Goal: Complete application form: Complete application form

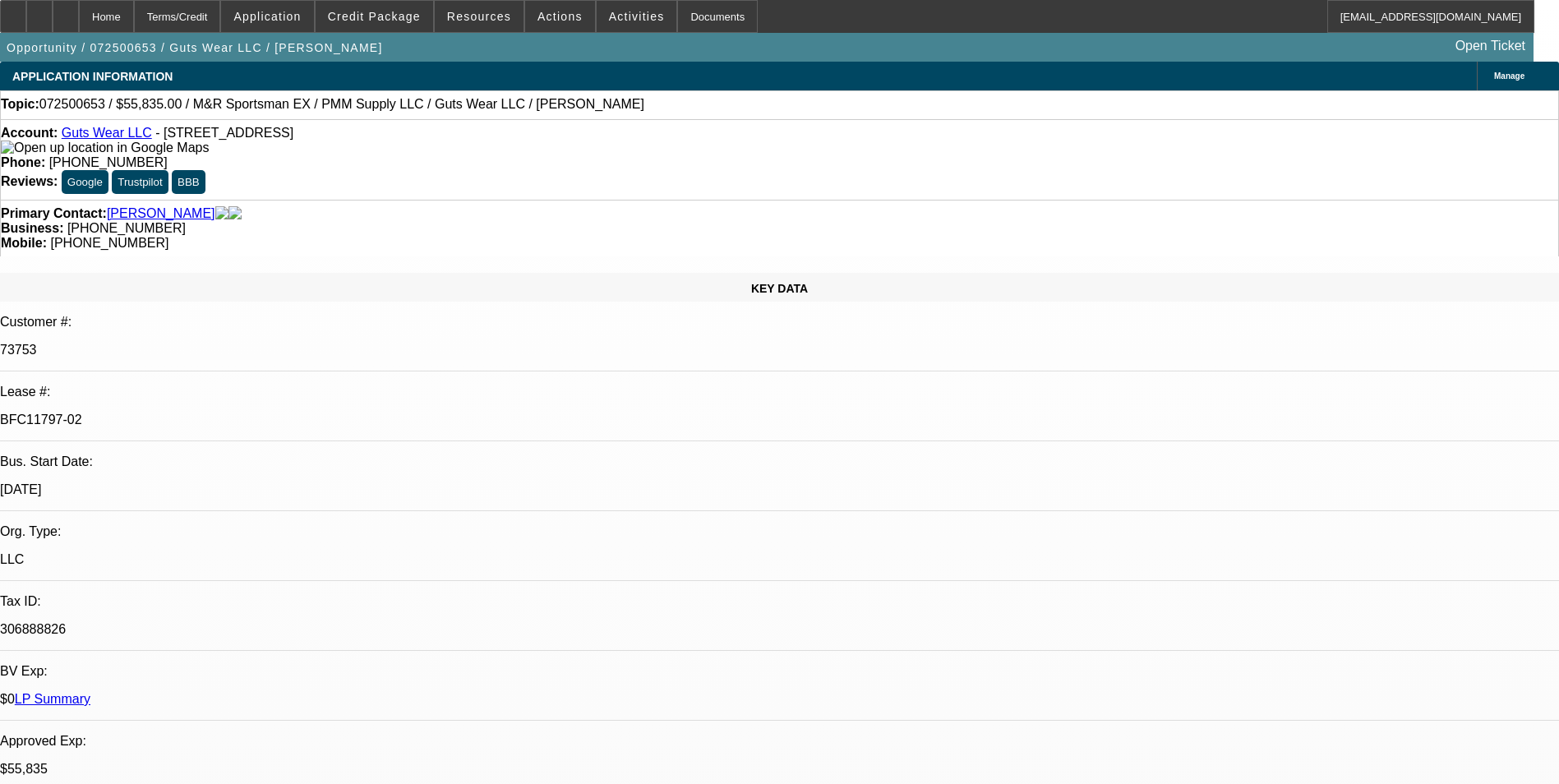
select select "0"
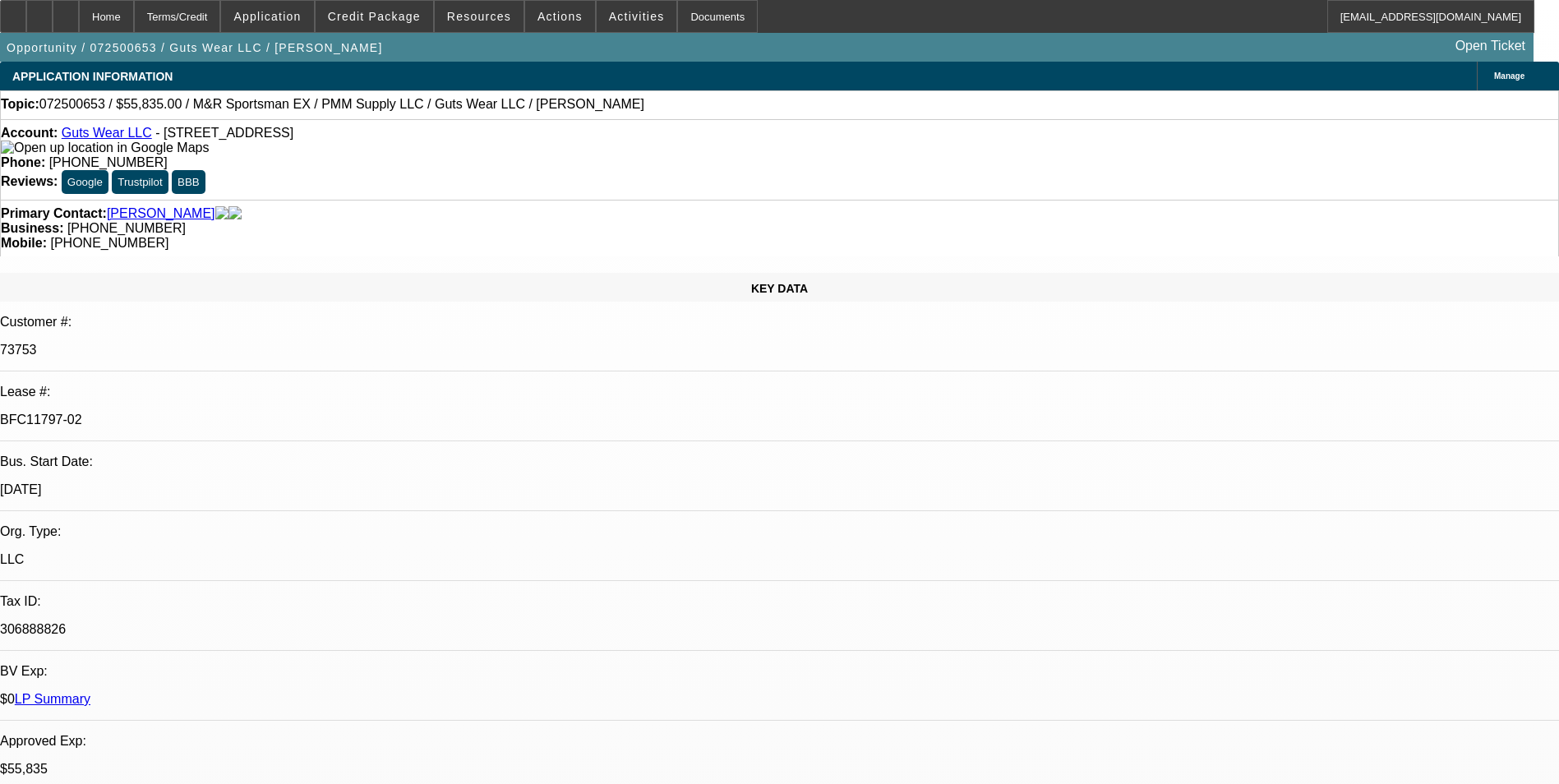
select select "0"
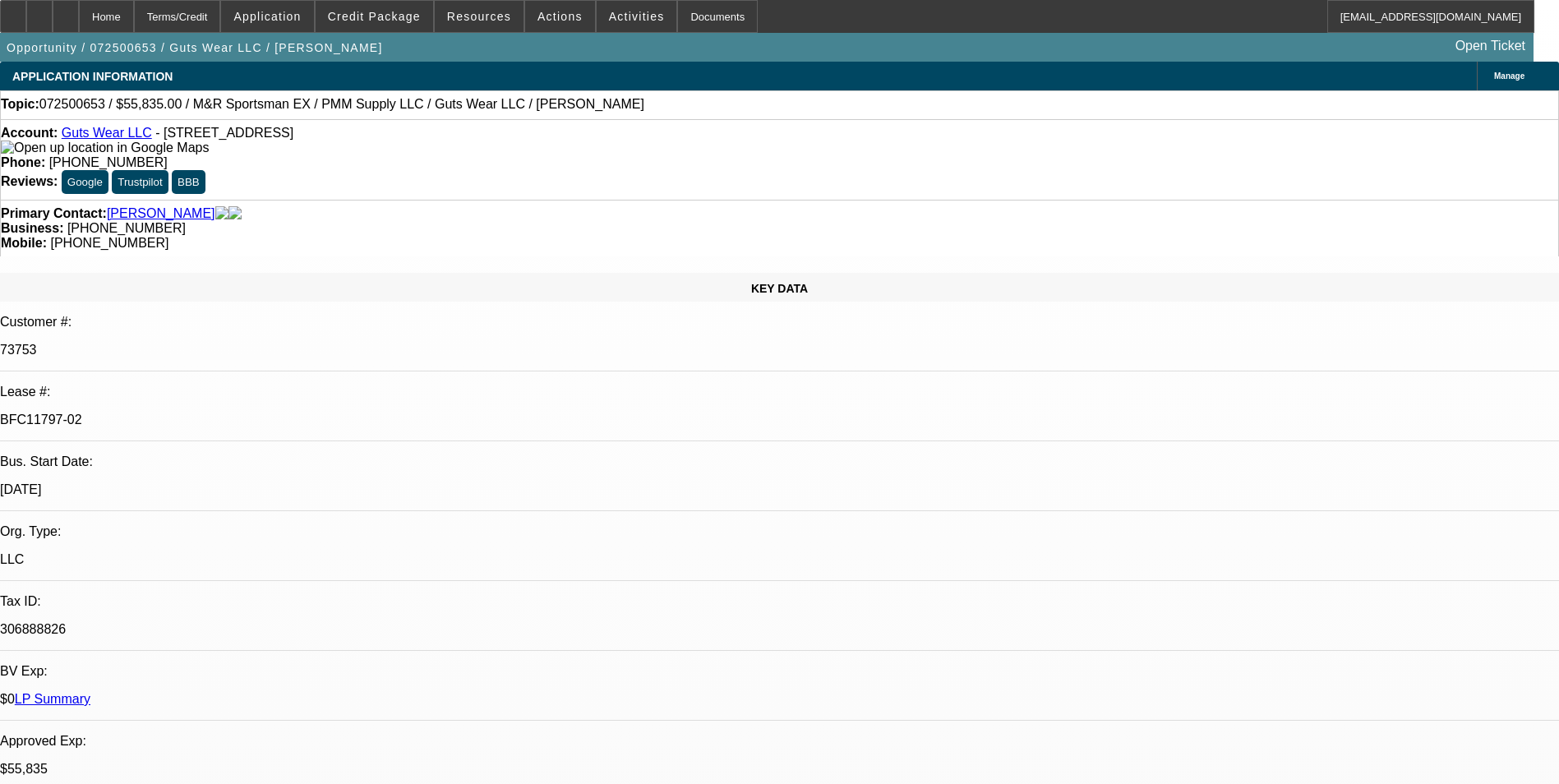
select select "0"
select select "1"
select select "2"
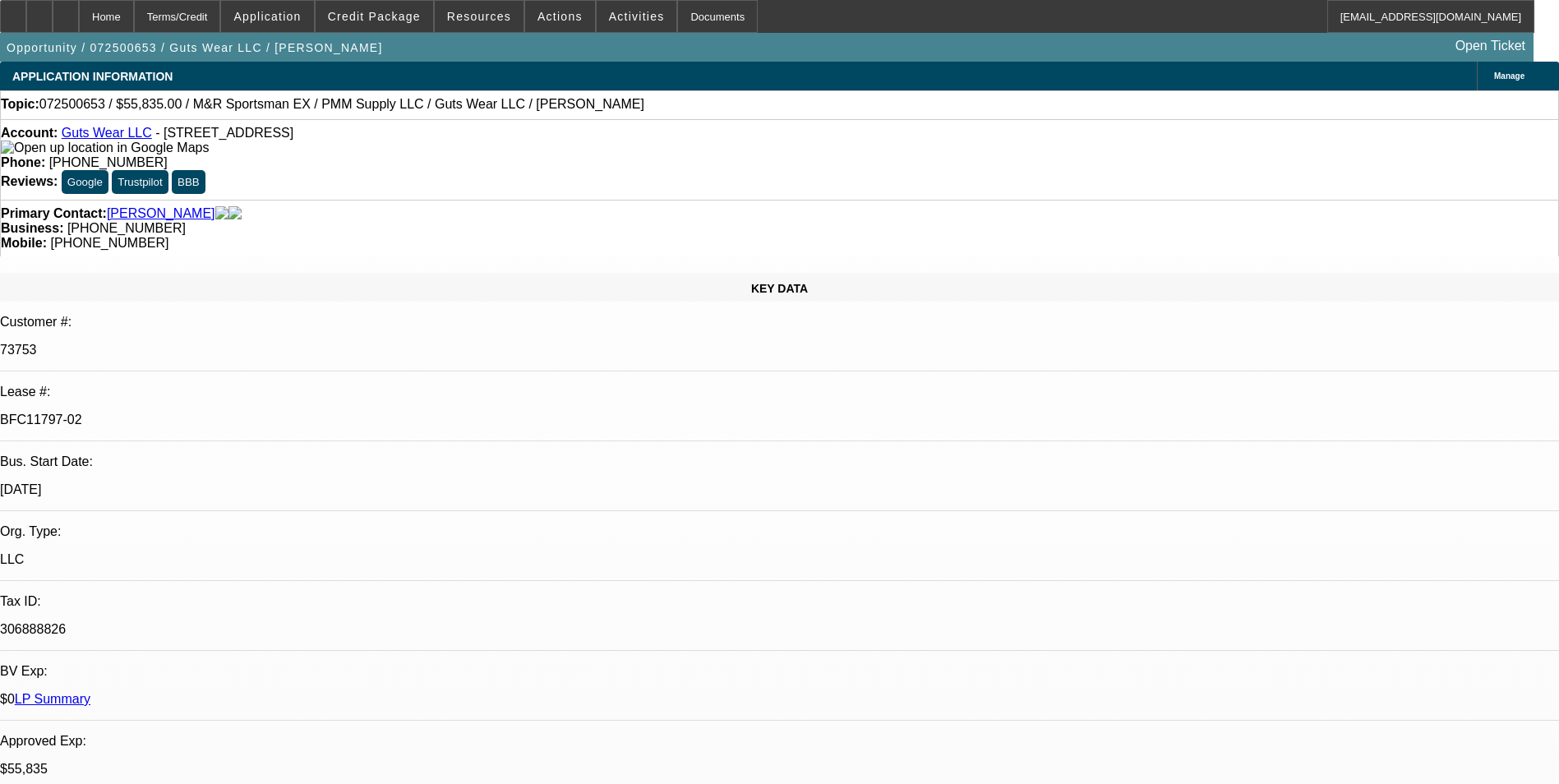
select select "1"
select select "2"
select select "1"
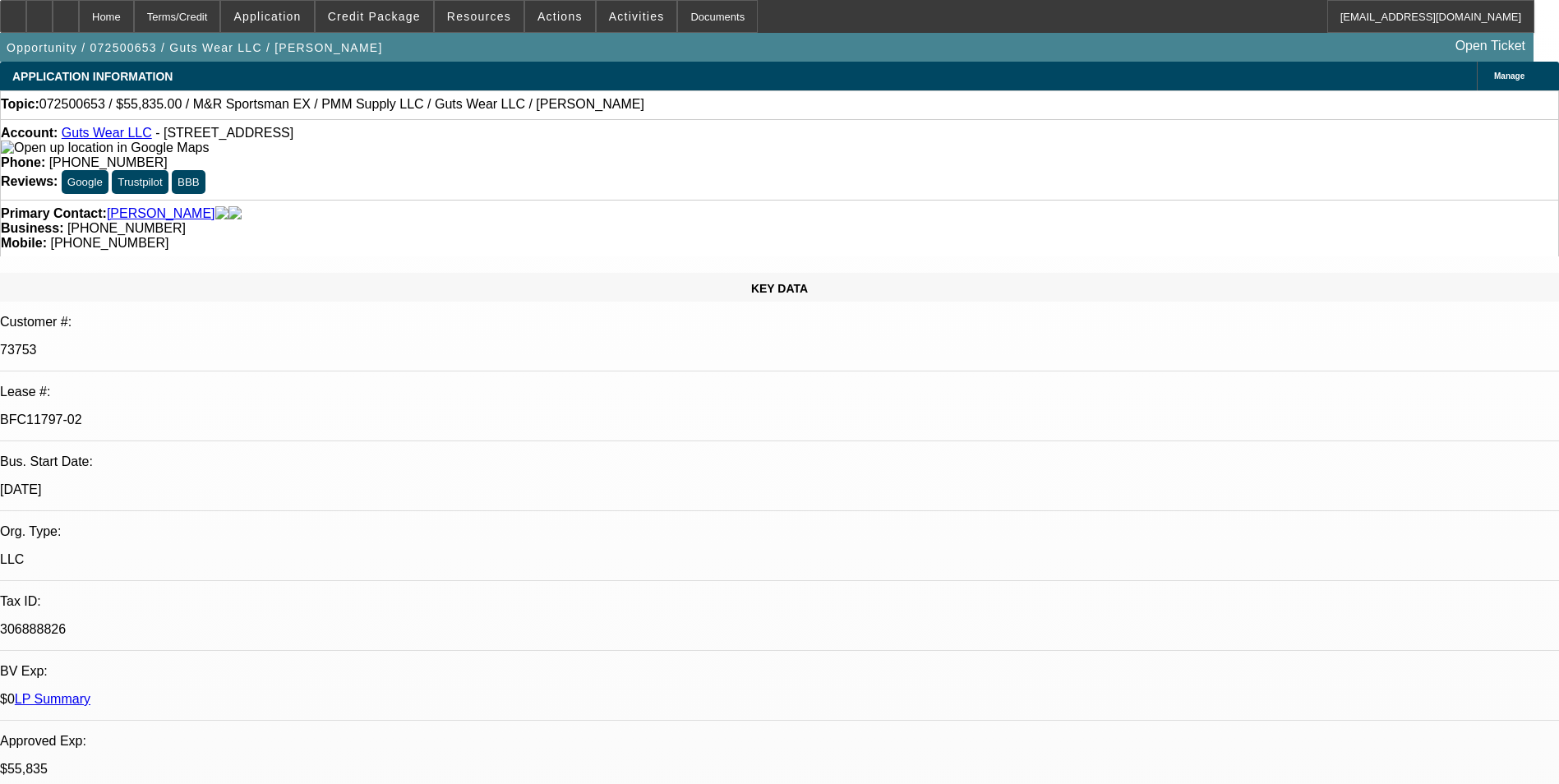
select select "2"
select select "1"
select select "2"
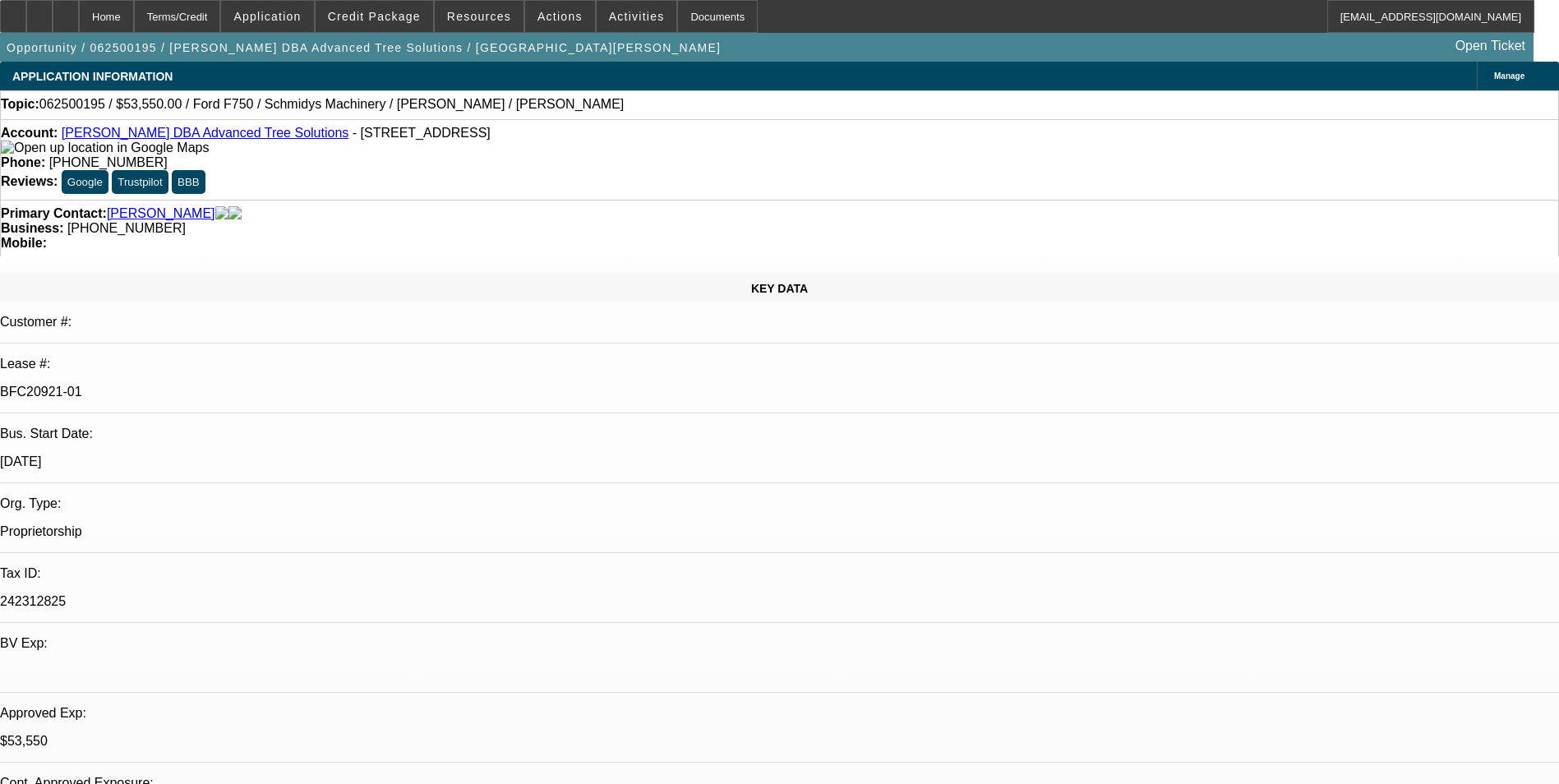
select select "0.1"
select select "0"
select select "0.1"
select select "0"
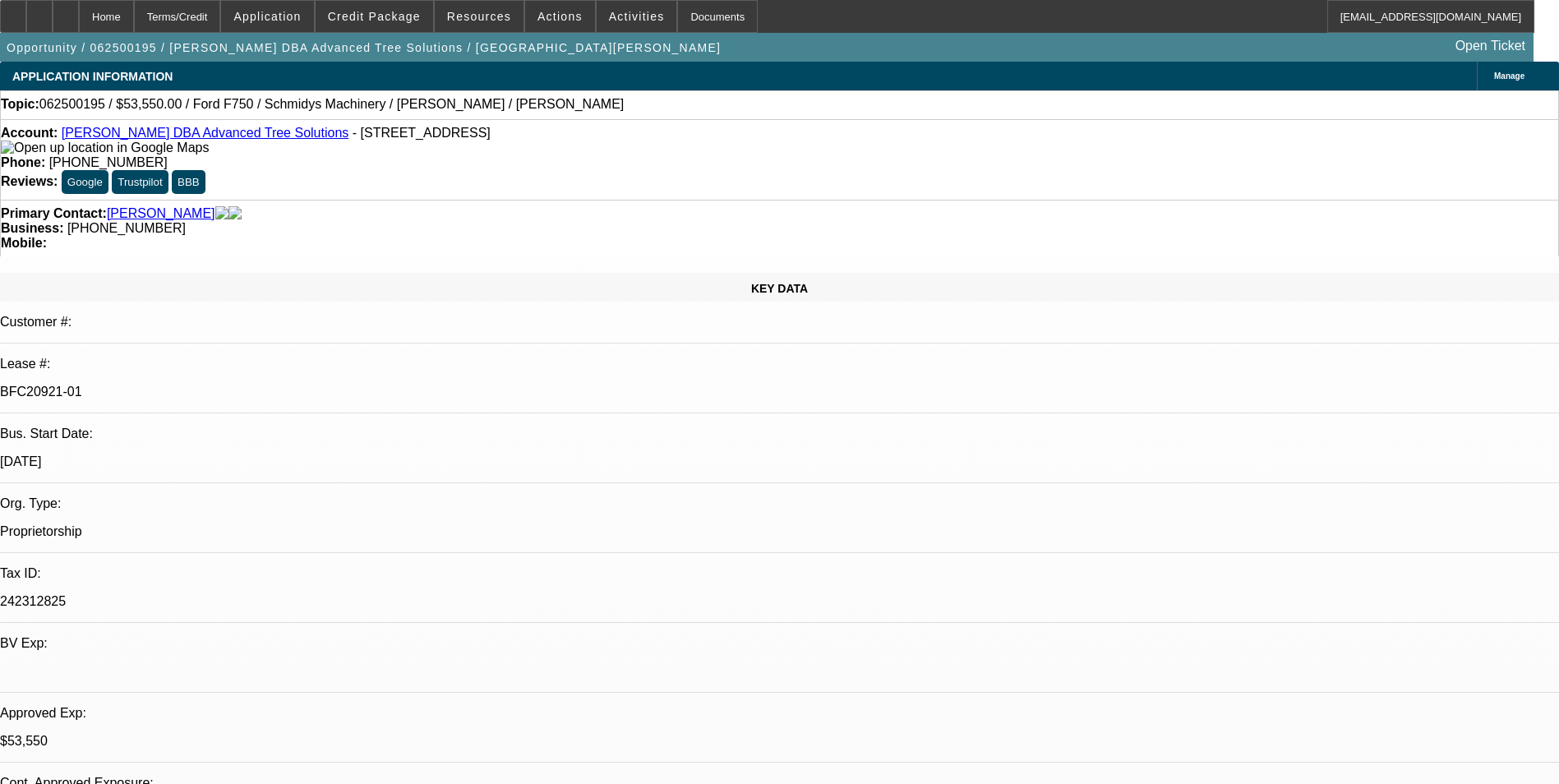
select select "0"
select select "0.1"
select select "0"
select select "0.1"
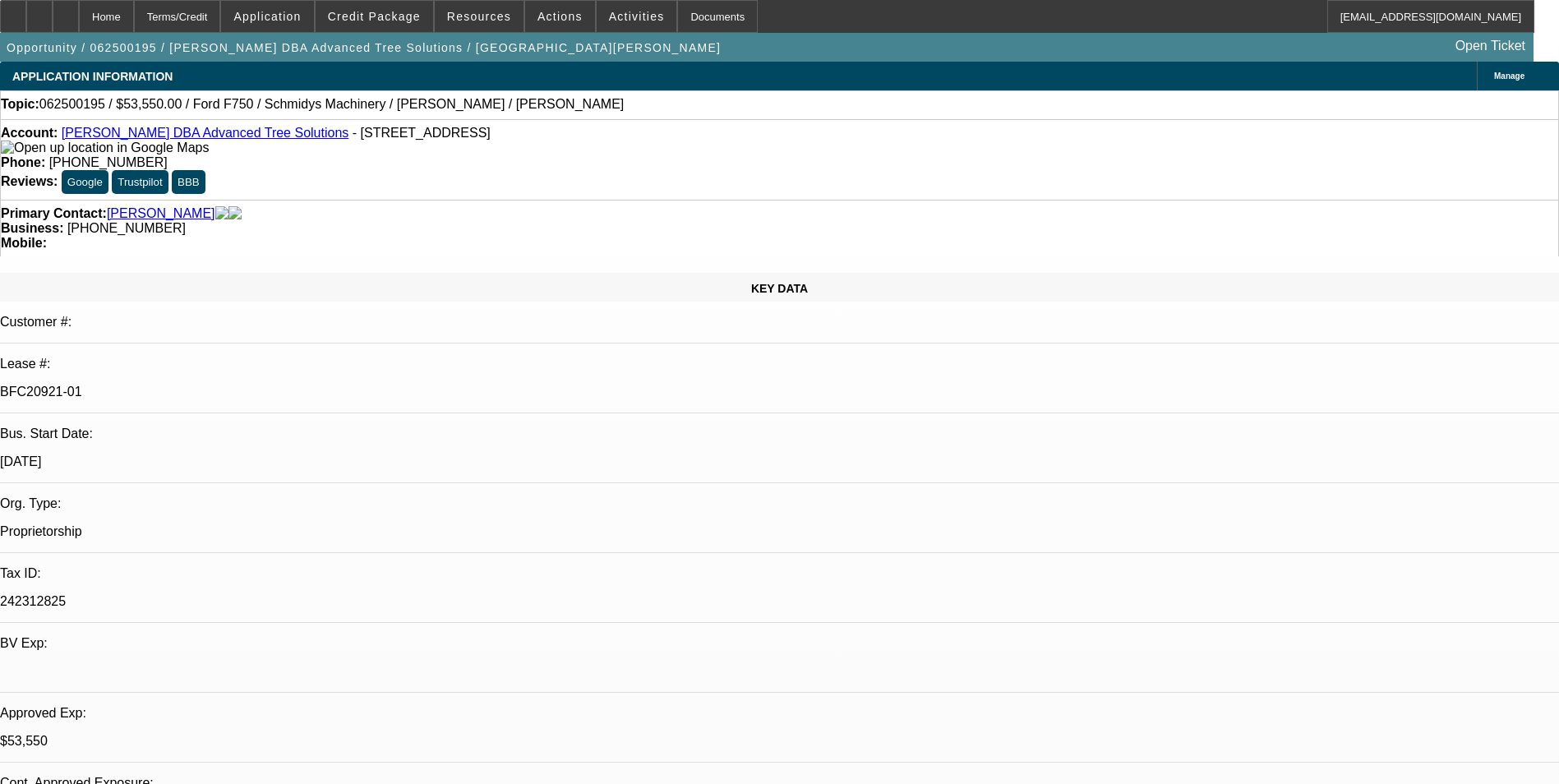
select select "0"
select select "1"
select select "3"
select select "6"
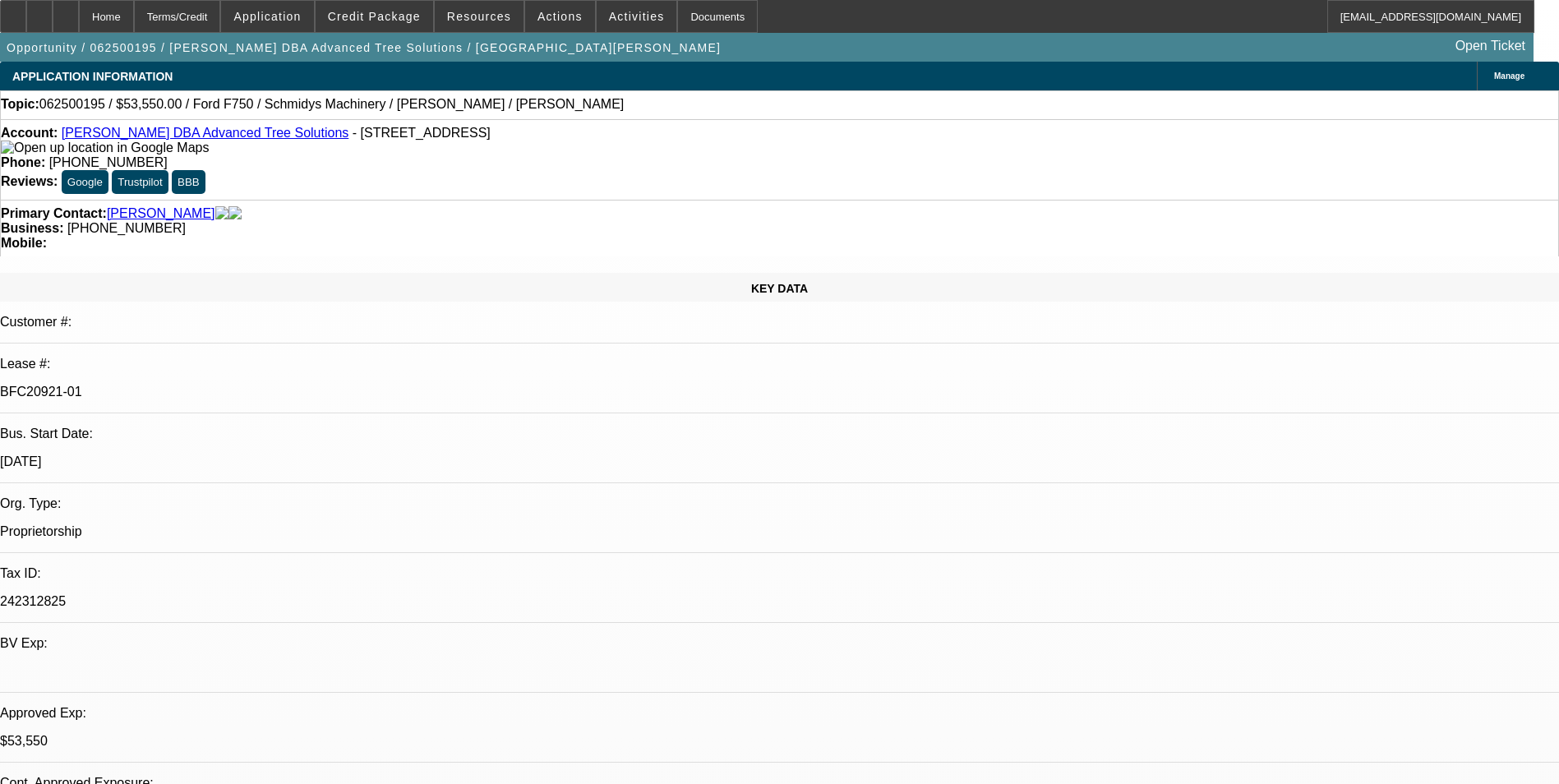
select select "1"
select select "3"
select select "6"
select select "1"
select select "3"
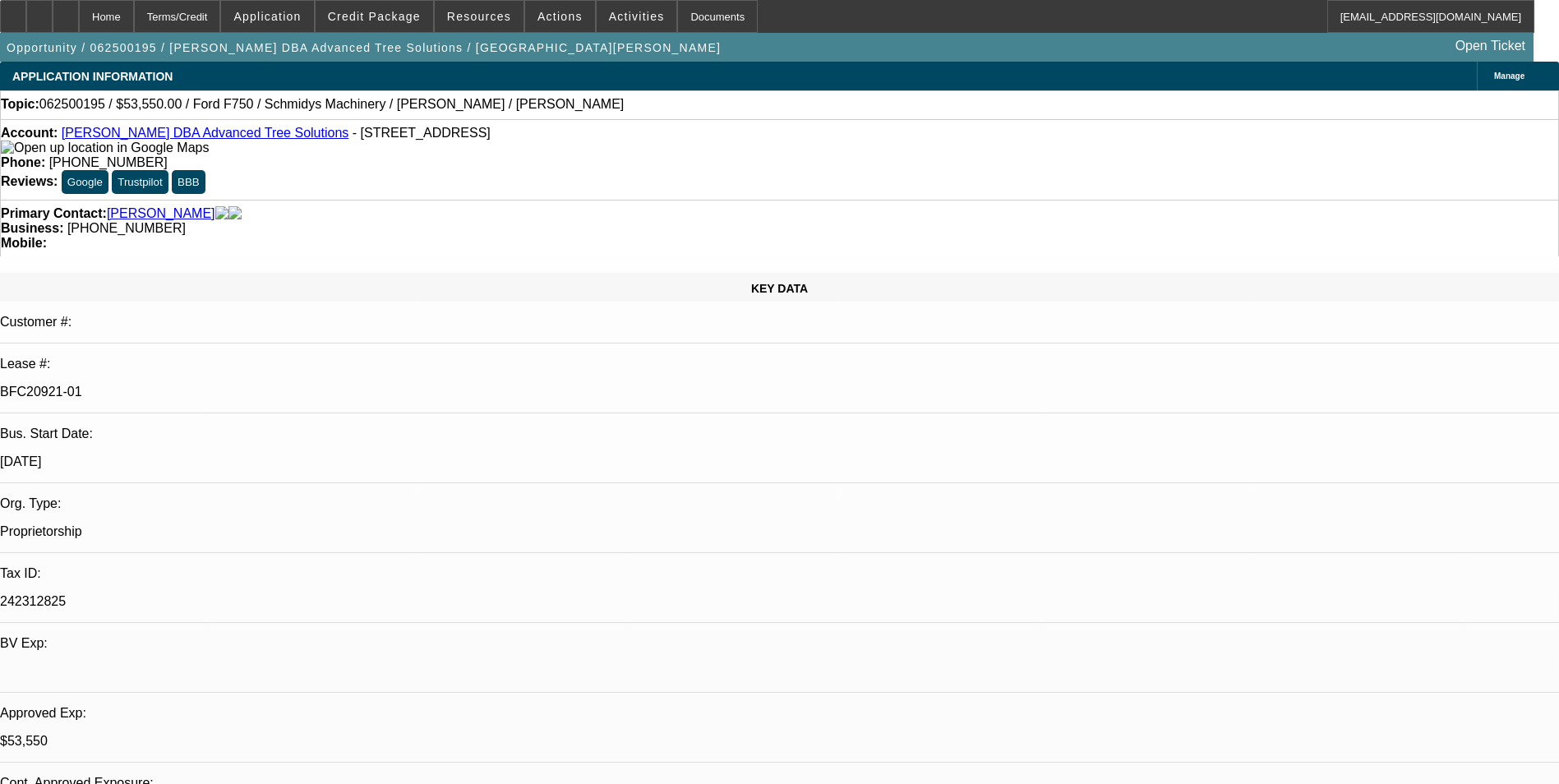
select select "6"
select select "1"
select select "3"
select select "6"
